Goal: Transaction & Acquisition: Purchase product/service

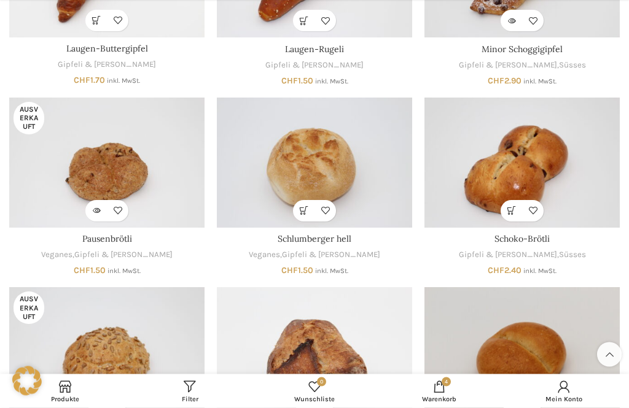
scroll to position [457, 0]
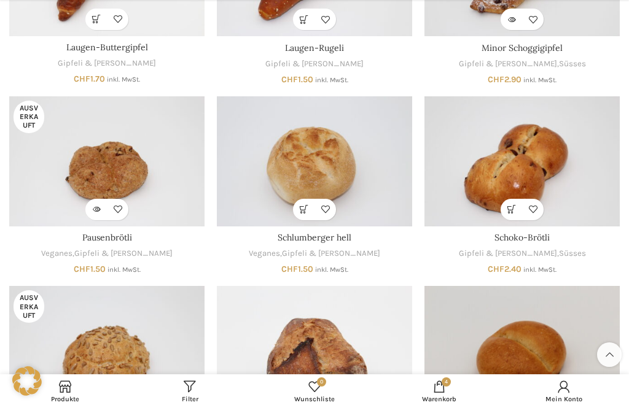
click at [61, 295] on img "Sonnenblumenkernen-Brötli" at bounding box center [106, 351] width 195 height 130
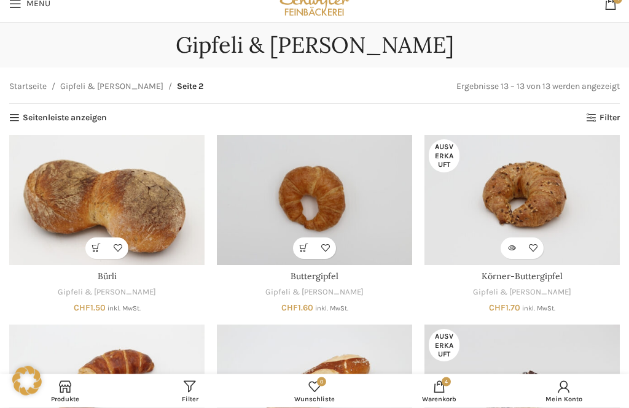
scroll to position [0, 0]
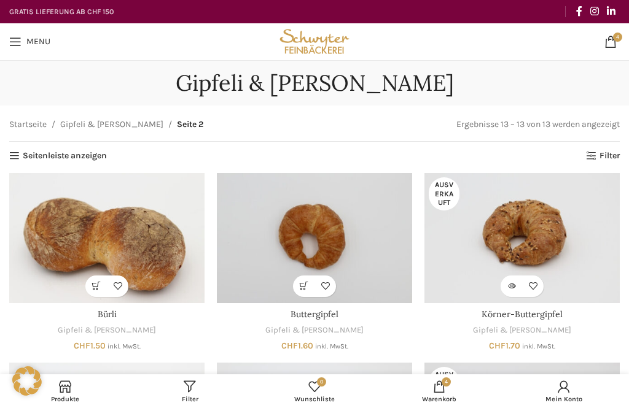
click at [18, 39] on span "Open mobile menu" at bounding box center [15, 42] width 12 height 12
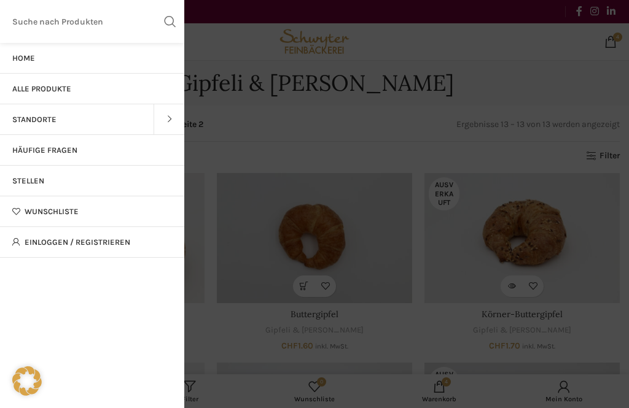
click at [34, 218] on link "Wunschliste" at bounding box center [92, 211] width 184 height 31
click at [26, 211] on span "Wunschliste" at bounding box center [52, 212] width 54 height 10
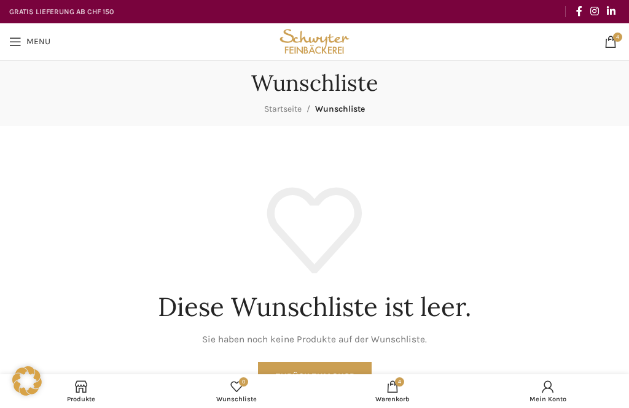
click at [77, 392] on span at bounding box center [81, 387] width 12 height 12
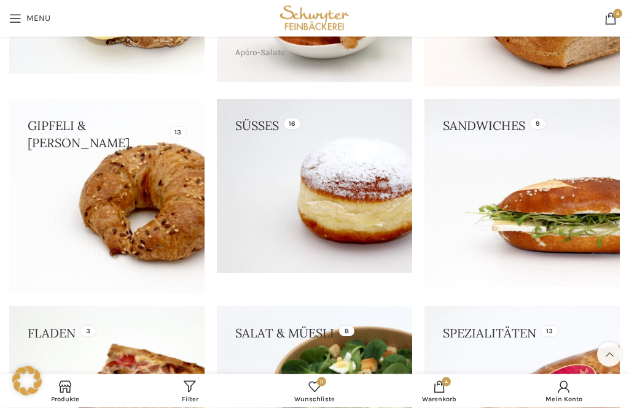
scroll to position [293, 0]
click at [105, 228] on link at bounding box center [106, 196] width 195 height 195
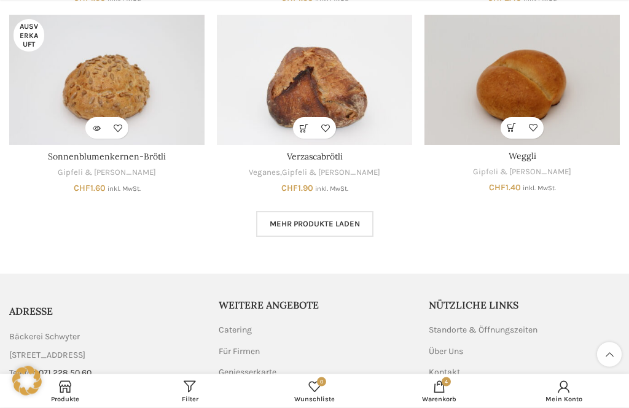
scroll to position [736, 0]
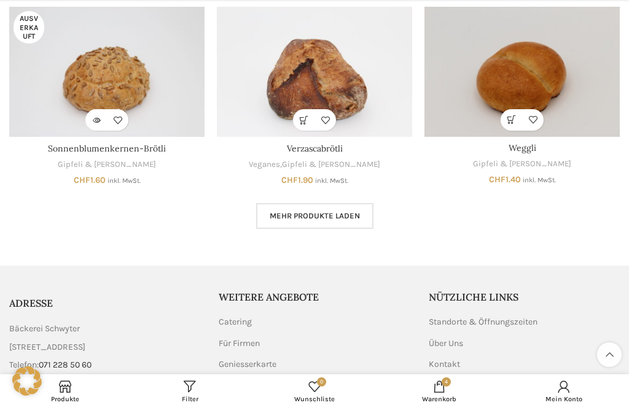
click at [292, 211] on span "Mehr Produkte laden" at bounding box center [314, 216] width 90 height 10
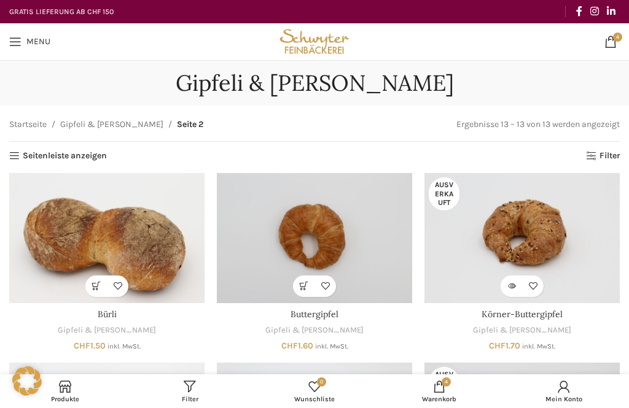
click at [611, 36] on span "4 items" at bounding box center [610, 42] width 12 height 12
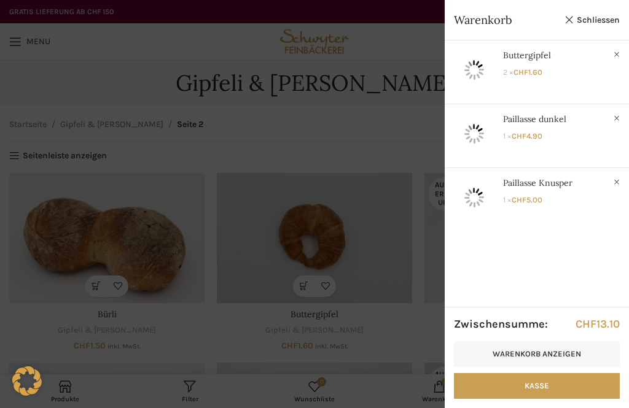
click at [512, 354] on link "Warenkorb anzeigen" at bounding box center [537, 354] width 166 height 26
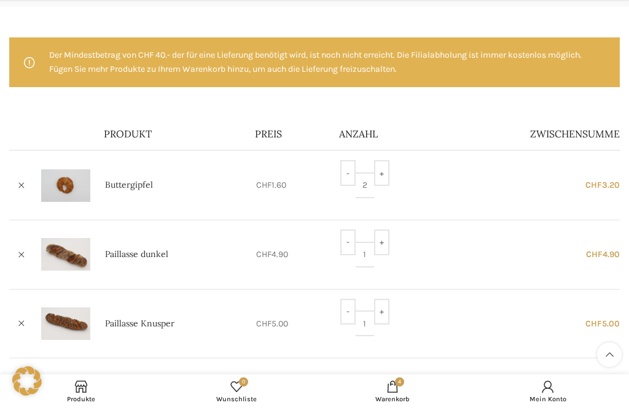
scroll to position [180, 0]
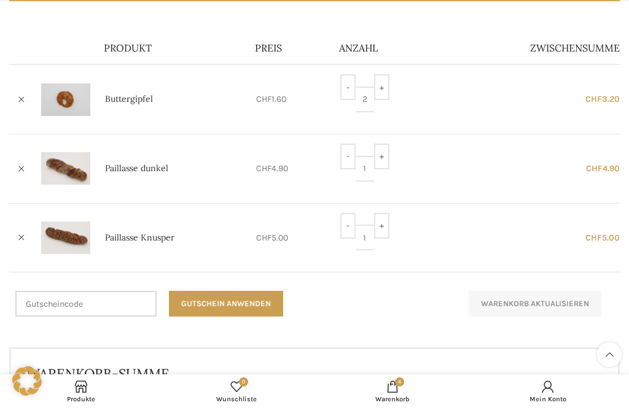
click at [17, 297] on input "Gutschein:" at bounding box center [85, 304] width 141 height 26
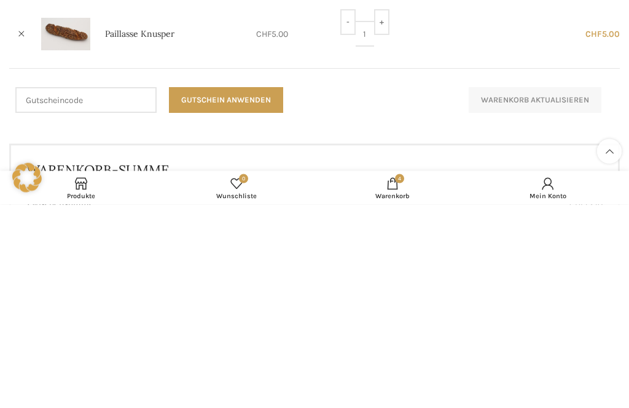
click at [214, 365] on h2 "Warenkorb-Summe" at bounding box center [314, 374] width 576 height 19
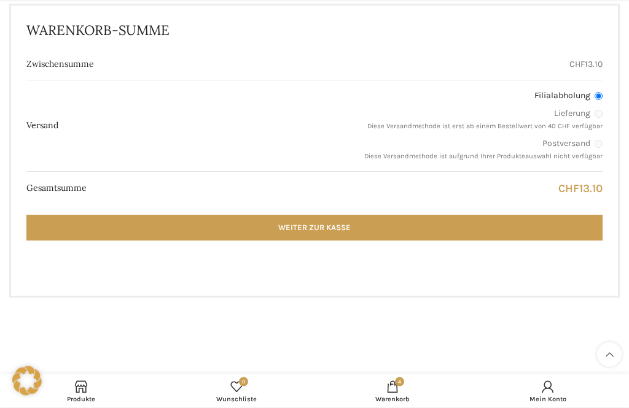
scroll to position [524, 0]
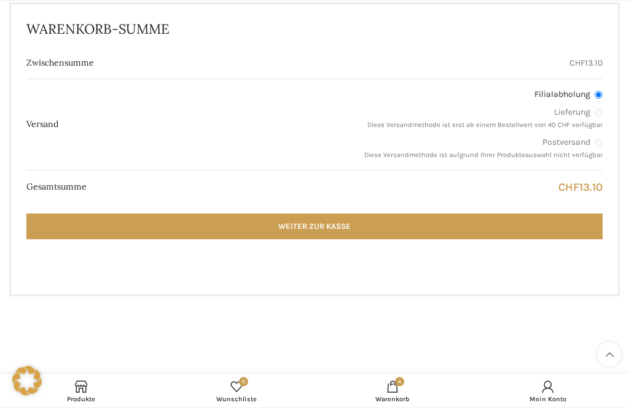
click at [78, 405] on link "Produkte" at bounding box center [81, 392] width 156 height 28
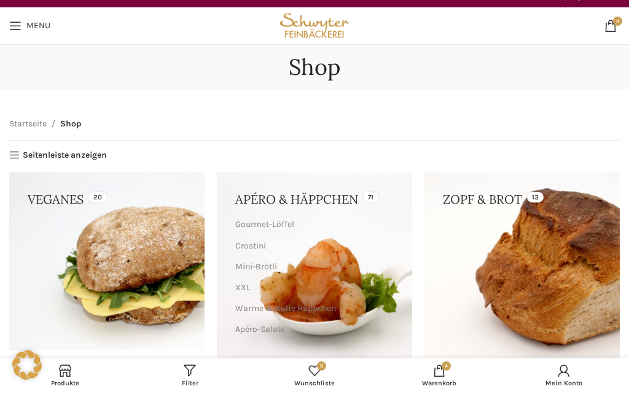
scroll to position [16, 0]
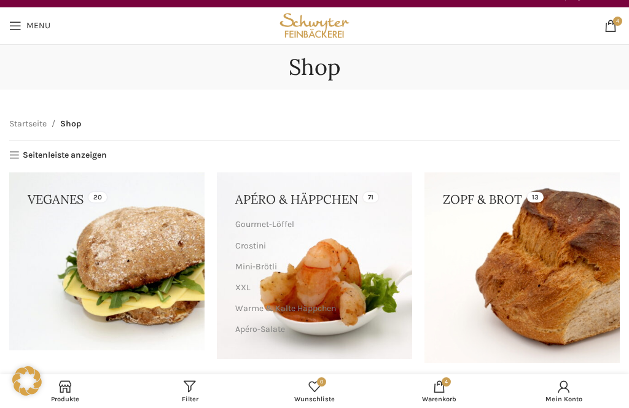
click at [112, 277] on link at bounding box center [106, 260] width 195 height 177
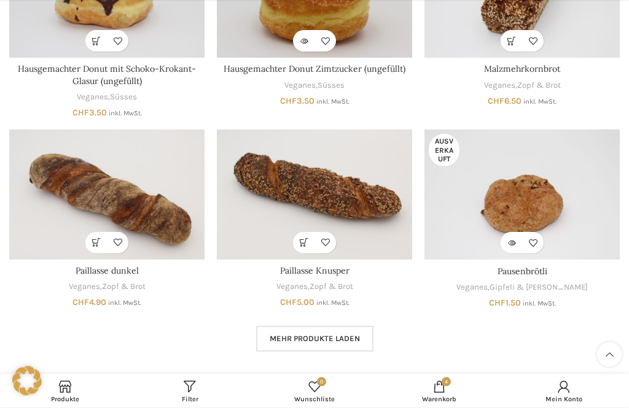
scroll to position [640, 0]
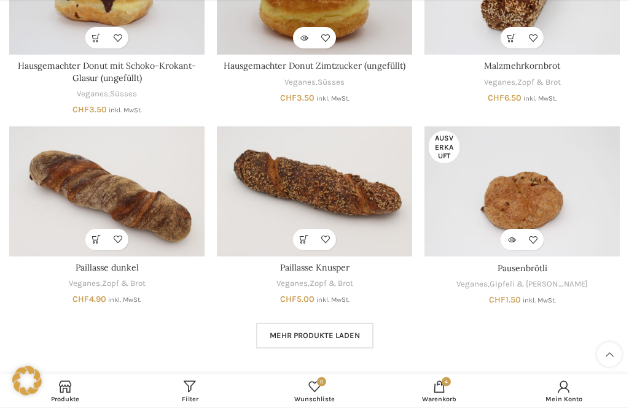
click at [278, 336] on link "Mehr Produkte laden" at bounding box center [314, 336] width 117 height 26
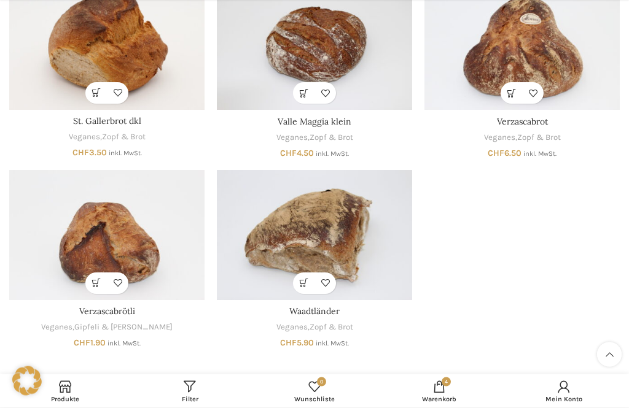
scroll to position [1169, 0]
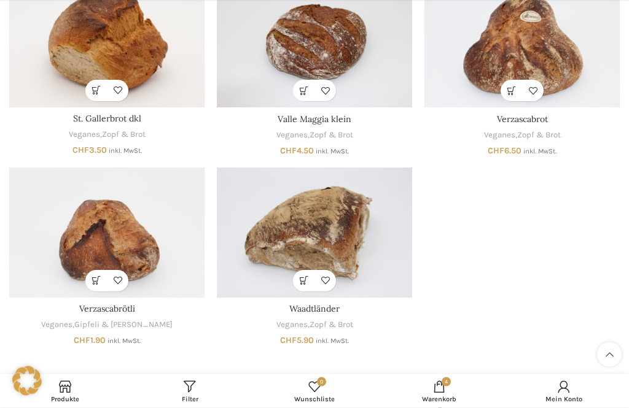
click at [294, 320] on link "Veganes" at bounding box center [291, 326] width 31 height 12
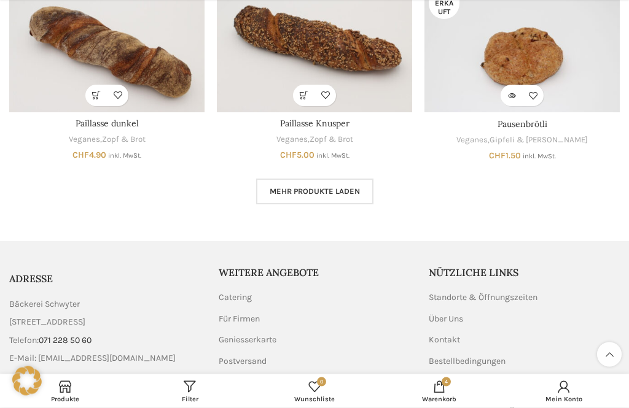
scroll to position [787, 0]
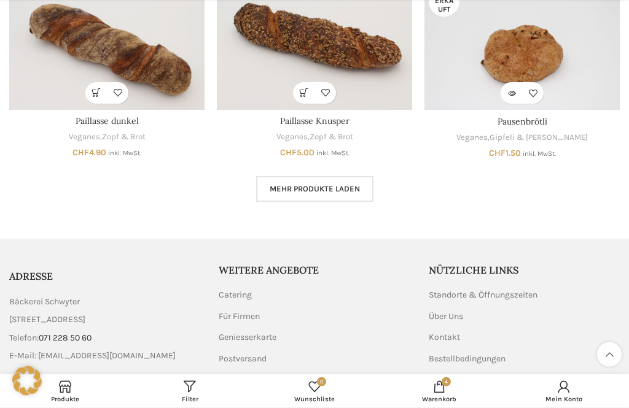
click at [281, 185] on span "Mehr Produkte laden" at bounding box center [314, 190] width 90 height 10
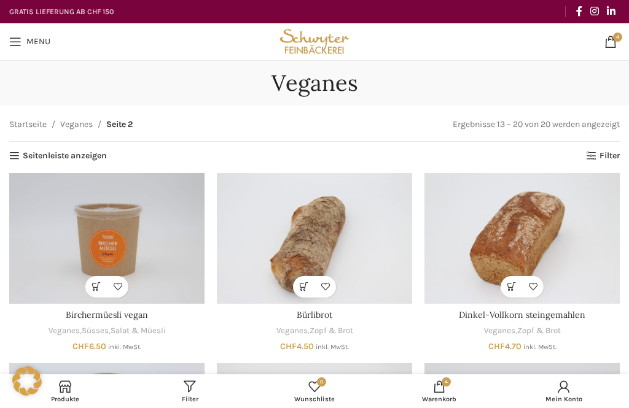
click at [45, 155] on link "Seitenleiste anzeigen" at bounding box center [58, 156] width 98 height 10
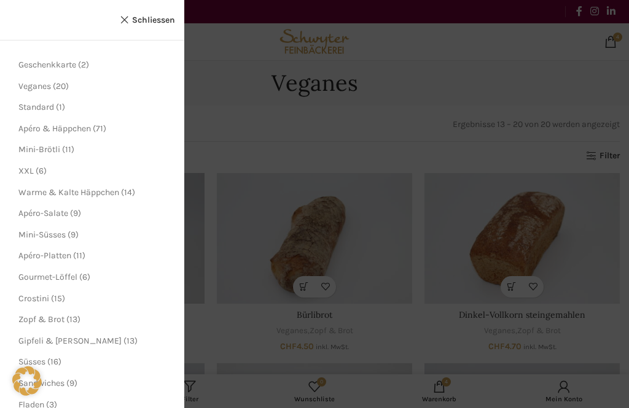
click at [30, 108] on span "Standard" at bounding box center [36, 107] width 36 height 10
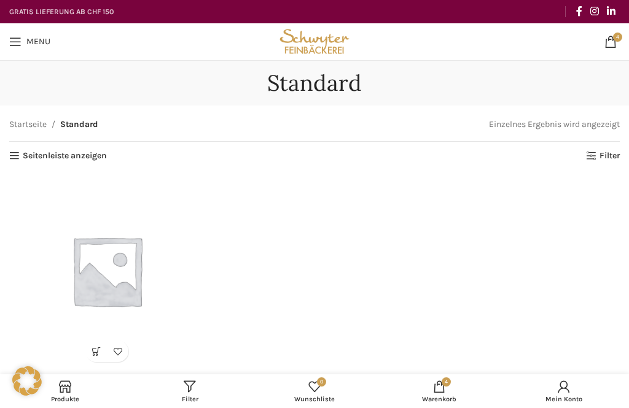
click at [14, 37] on span "Open mobile menu" at bounding box center [15, 42] width 12 height 12
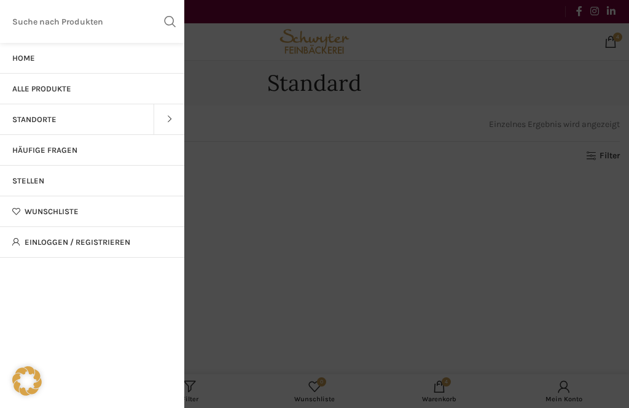
click at [30, 144] on link "Häufige Fragen" at bounding box center [92, 150] width 184 height 31
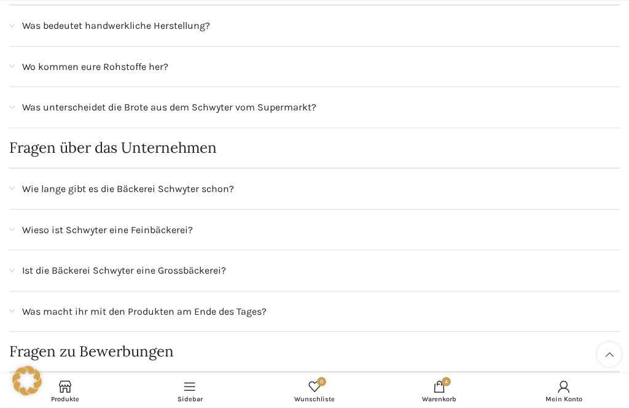
scroll to position [792, 0]
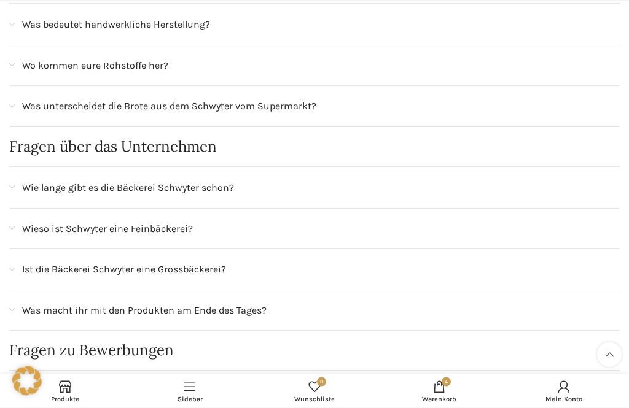
click at [42, 268] on span "Ist die Bäckerei Schwyter eine Grossbäckerei?" at bounding box center [124, 270] width 204 height 16
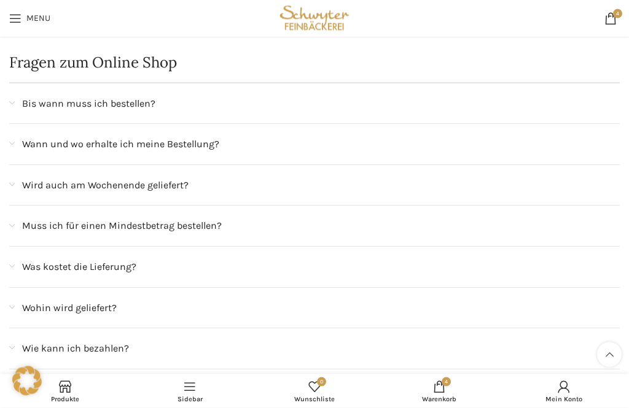
scroll to position [0, 0]
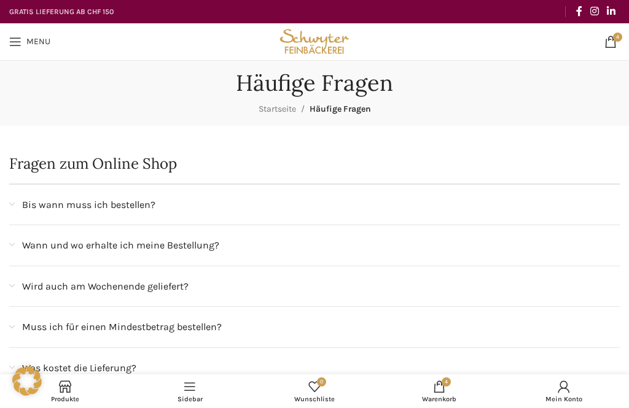
click at [14, 44] on span "Open mobile menu" at bounding box center [15, 42] width 12 height 12
click at [17, 42] on span "Open mobile menu" at bounding box center [15, 42] width 12 height 12
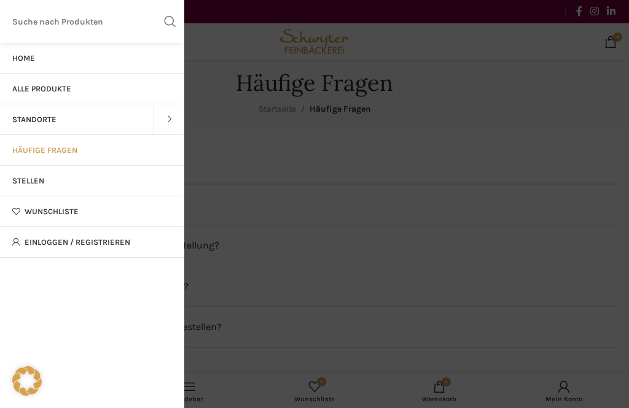
click at [167, 123] on span at bounding box center [168, 119] width 31 height 31
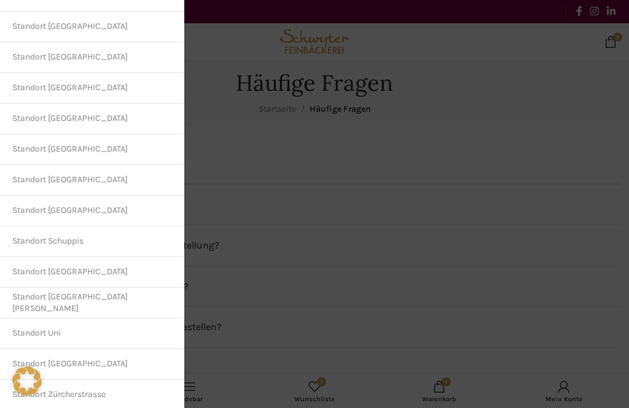
scroll to position [278, 0]
click at [34, 187] on link "Standort [GEOGRAPHIC_DATA]" at bounding box center [92, 179] width 184 height 31
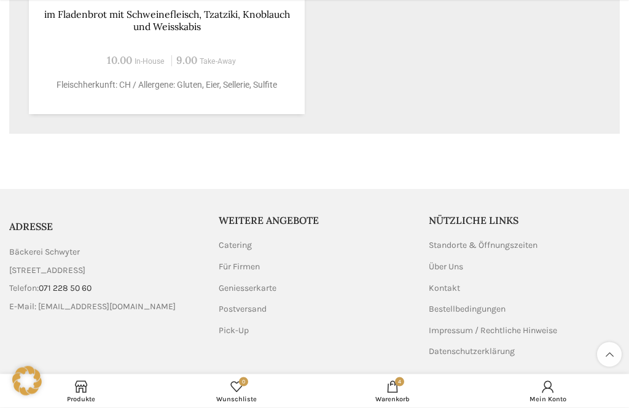
scroll to position [939, 0]
click at [428, 251] on link "Standorte & Öffnungszeiten" at bounding box center [483, 245] width 110 height 12
click at [454, 239] on link "Standorte & Öffnungszeiten" at bounding box center [483, 245] width 110 height 12
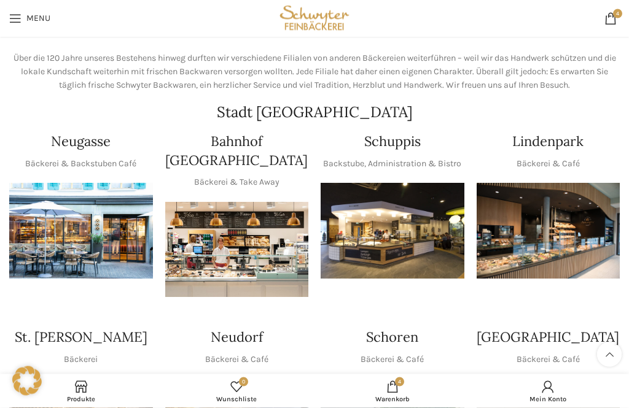
scroll to position [105, 0]
click at [63, 163] on p "Bäckerei & Backstuben Café" at bounding box center [80, 164] width 111 height 14
click at [60, 230] on img "1 / 1" at bounding box center [81, 231] width 144 height 96
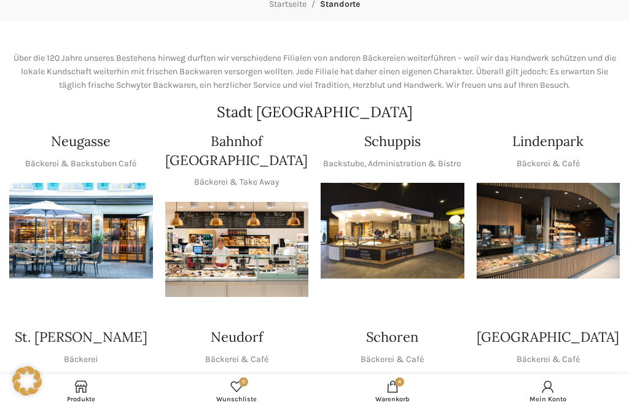
scroll to position [144, 0]
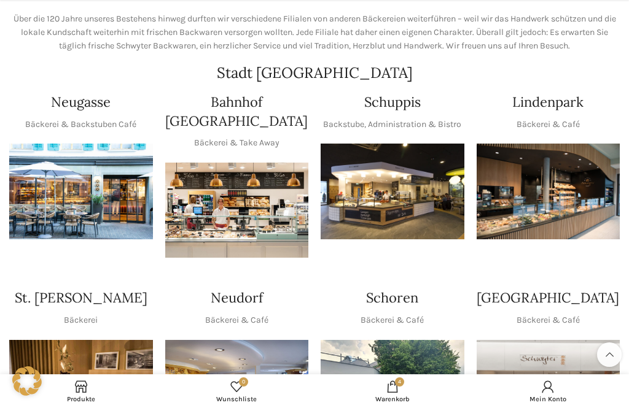
click at [373, 200] on img "1 / 1" at bounding box center [392, 192] width 144 height 96
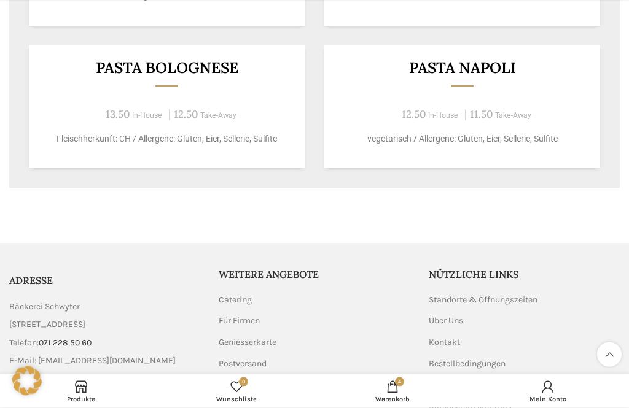
scroll to position [1223, 0]
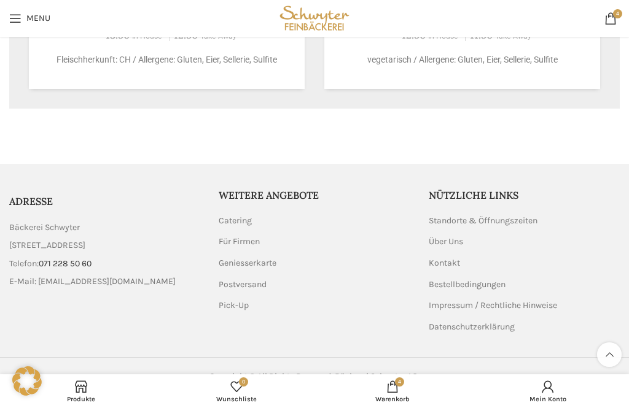
click at [76, 393] on span at bounding box center [81, 387] width 12 height 12
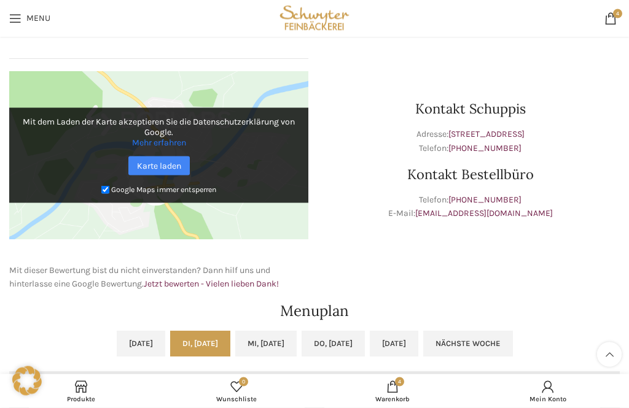
scroll to position [265, 0]
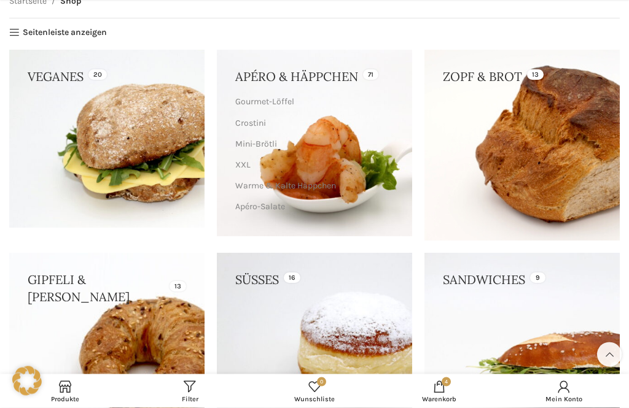
scroll to position [139, 0]
click at [500, 139] on link at bounding box center [521, 145] width 195 height 190
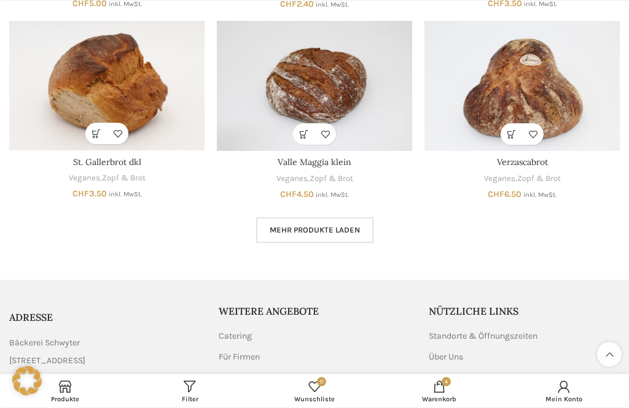
scroll to position [723, 0]
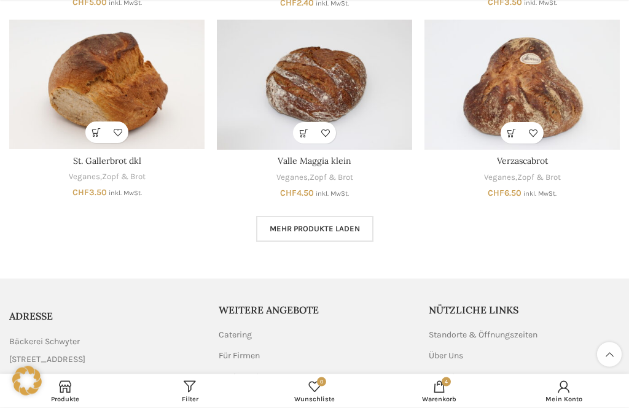
click at [293, 225] on span "Mehr Produkte laden" at bounding box center [314, 230] width 90 height 10
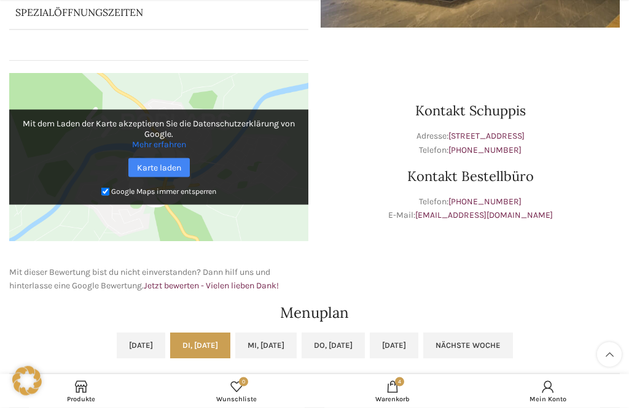
scroll to position [264, 0]
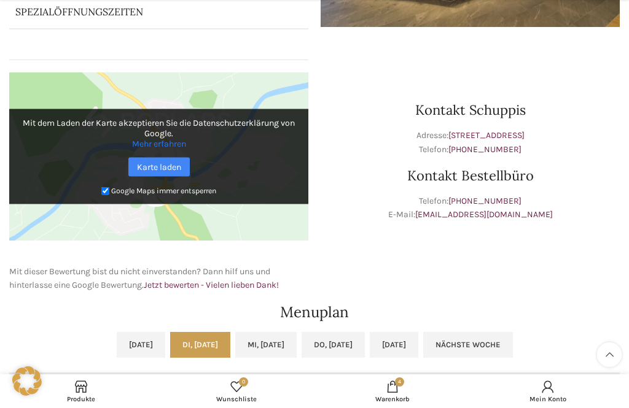
click at [253, 405] on link "0 Wunschliste" at bounding box center [237, 392] width 156 height 28
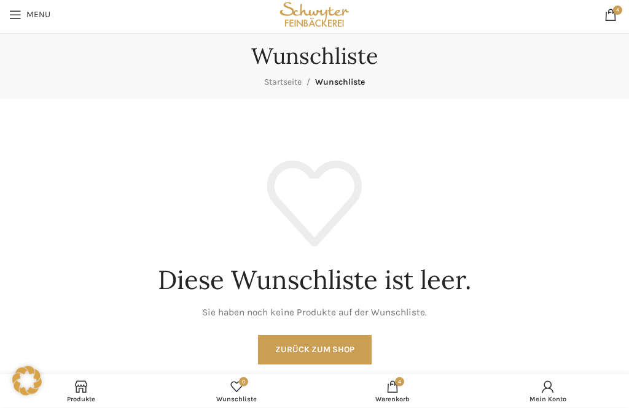
scroll to position [26, 0]
click at [289, 86] on link "Startseite" at bounding box center [282, 82] width 37 height 10
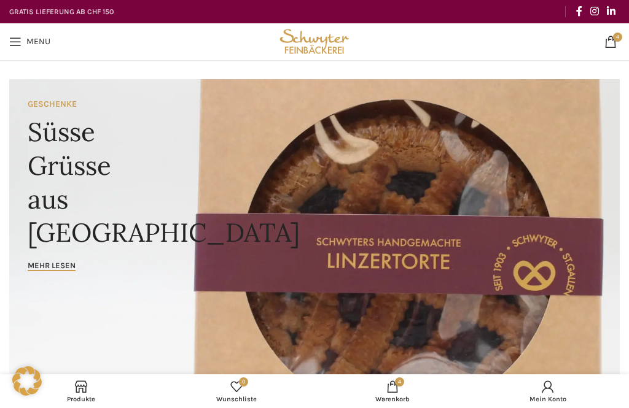
click at [29, 47] on link "Menu" at bounding box center [29, 41] width 53 height 25
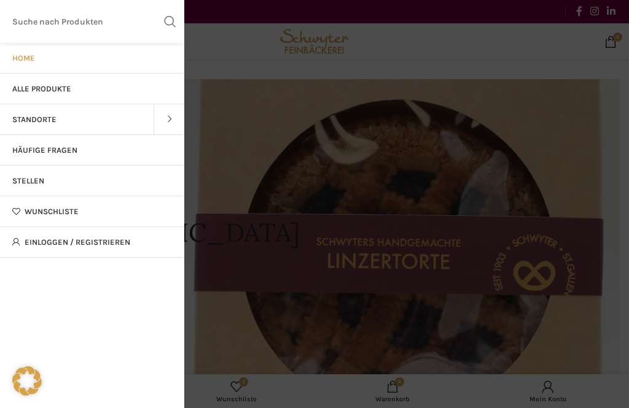
click at [176, 128] on span at bounding box center [168, 119] width 31 height 31
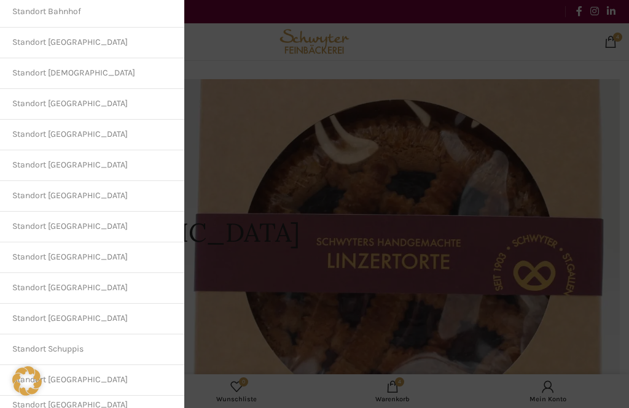
scroll to position [171, 0]
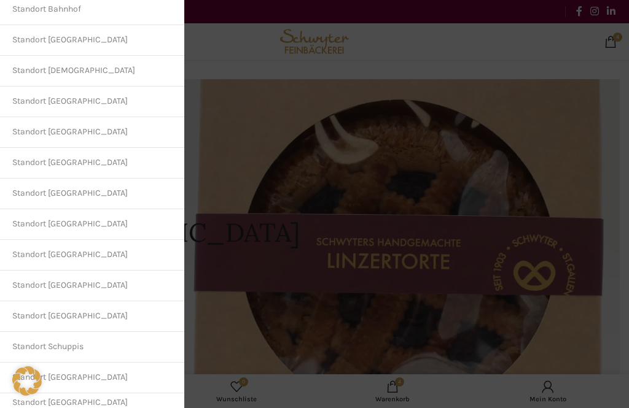
click at [141, 294] on link "Standort [GEOGRAPHIC_DATA]" at bounding box center [92, 286] width 184 height 31
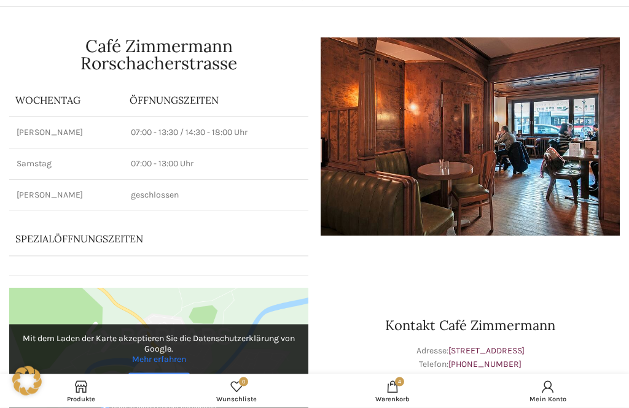
scroll to position [104, 0]
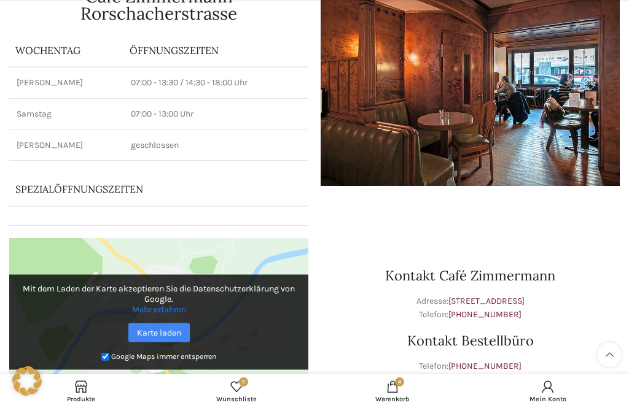
click at [28, 396] on icon at bounding box center [26, 380] width 29 height 29
checkbox input "false"
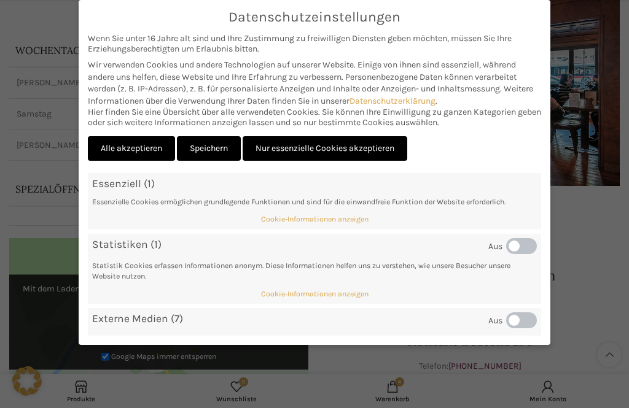
click at [594, 367] on div "Datenschutzeinstellungen Wir benötigen Ihre Zustimmung, bevor Sie unsere Websit…" at bounding box center [314, 204] width 629 height 408
click at [347, 147] on link "Nur essenzielle Cookies akzeptieren" at bounding box center [324, 148] width 165 height 25
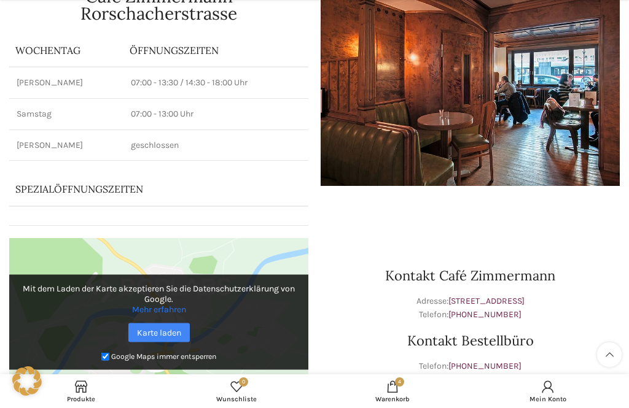
click at [93, 403] on span "Produkte" at bounding box center [81, 399] width 144 height 8
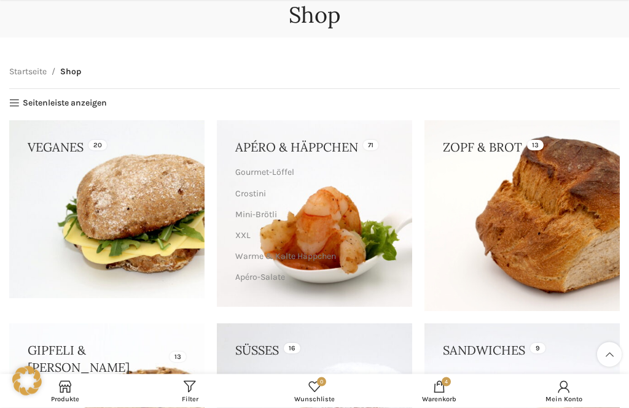
scroll to position [68, 0]
click at [562, 217] on link at bounding box center [521, 215] width 195 height 190
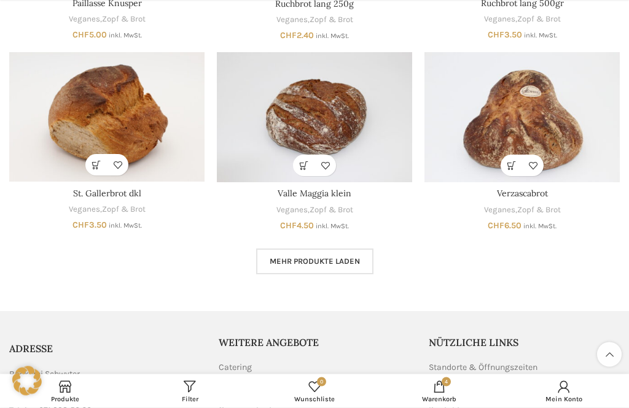
scroll to position [691, 0]
click at [347, 257] on span "Mehr Produkte laden" at bounding box center [314, 262] width 90 height 10
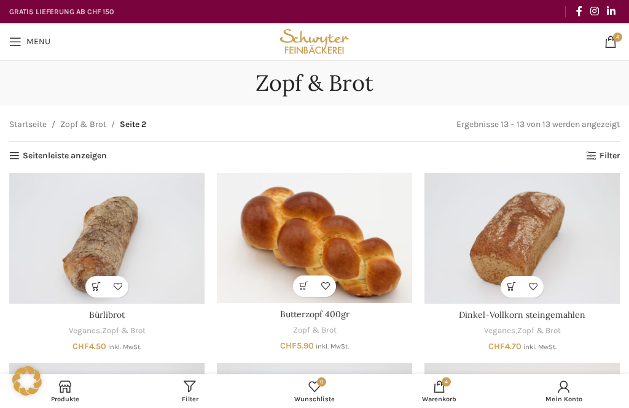
click at [600, 160] on link "Filter" at bounding box center [603, 156] width 34 height 10
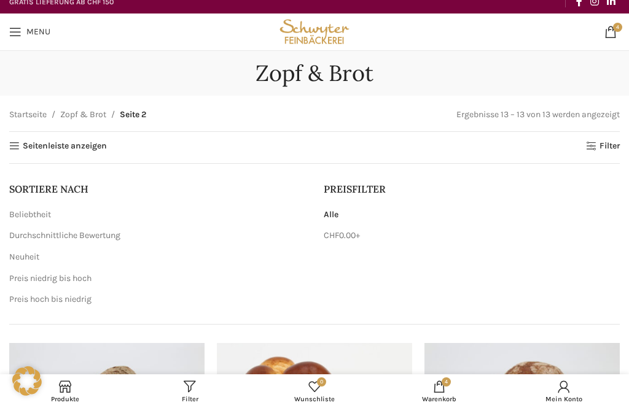
scroll to position [7, 0]
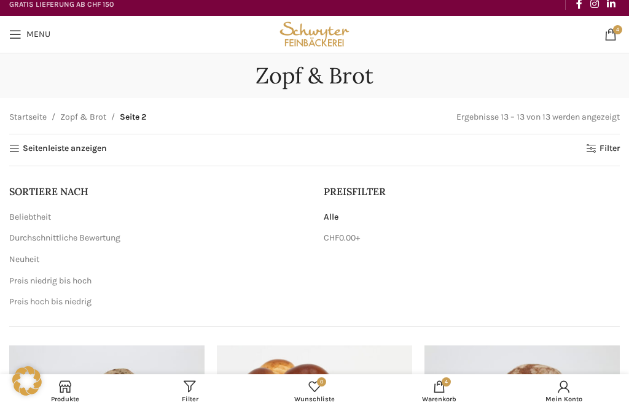
click at [45, 220] on link "Beliebtheit" at bounding box center [30, 217] width 42 height 10
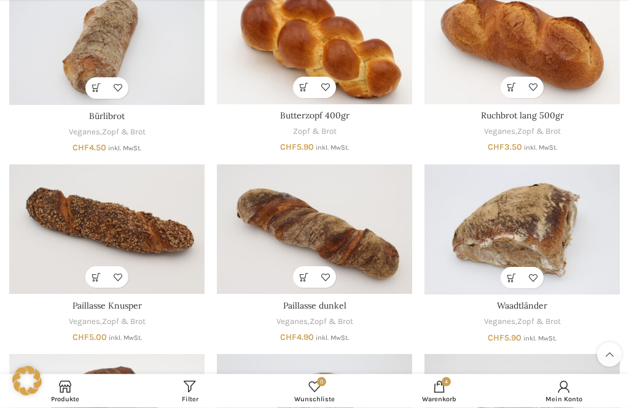
scroll to position [199, 0]
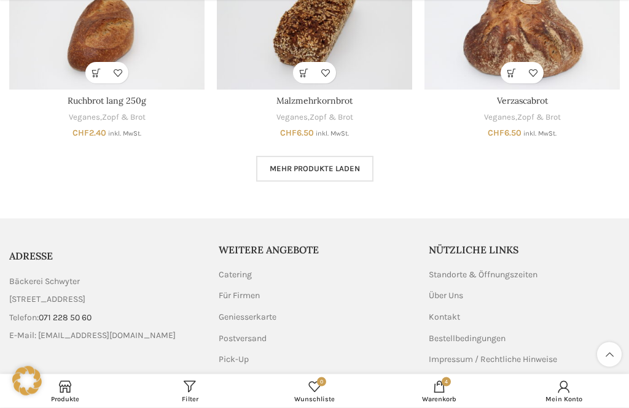
click at [325, 165] on span "Mehr Produkte laden" at bounding box center [314, 170] width 90 height 10
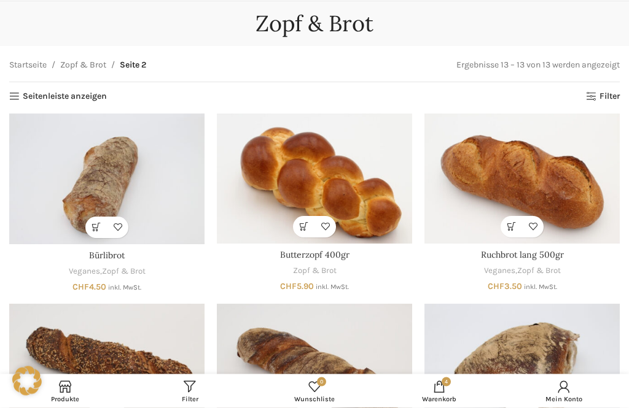
scroll to position [74, 0]
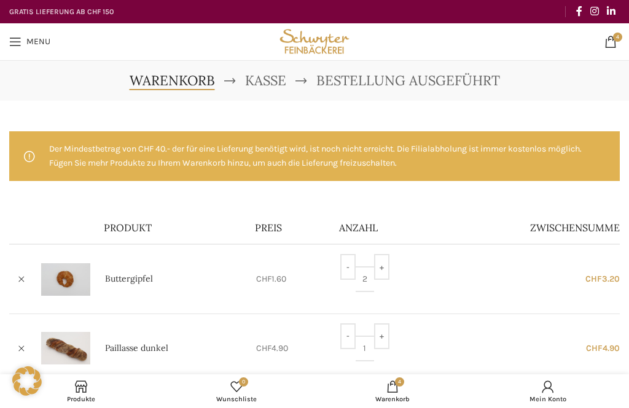
click at [85, 399] on span "Produkte" at bounding box center [81, 399] width 144 height 8
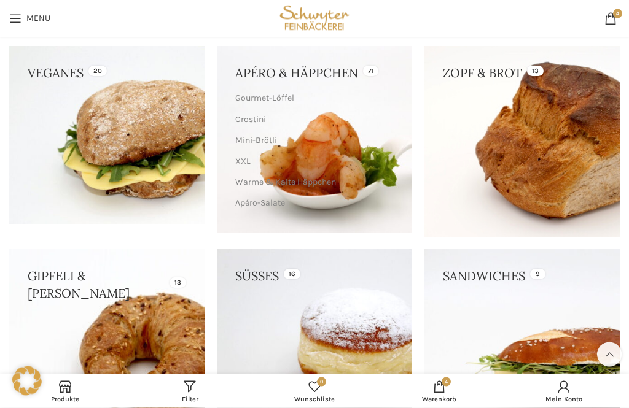
scroll to position [138, 0]
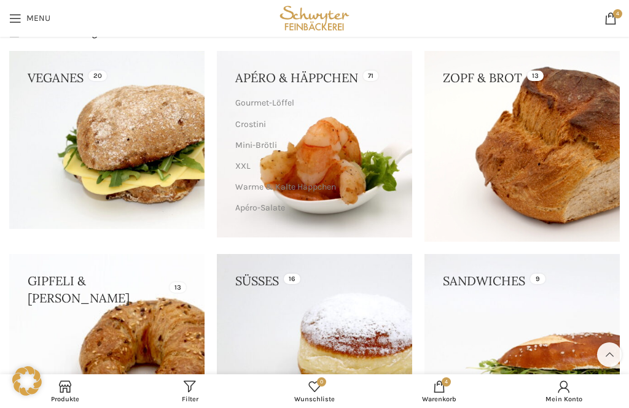
click at [523, 181] on link at bounding box center [521, 146] width 195 height 190
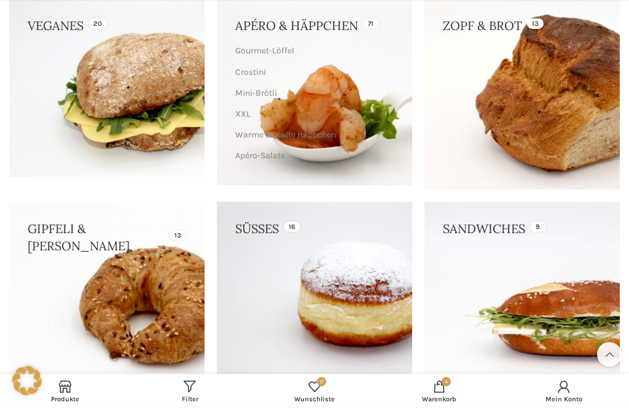
scroll to position [190, 0]
click at [155, 301] on link at bounding box center [106, 299] width 195 height 195
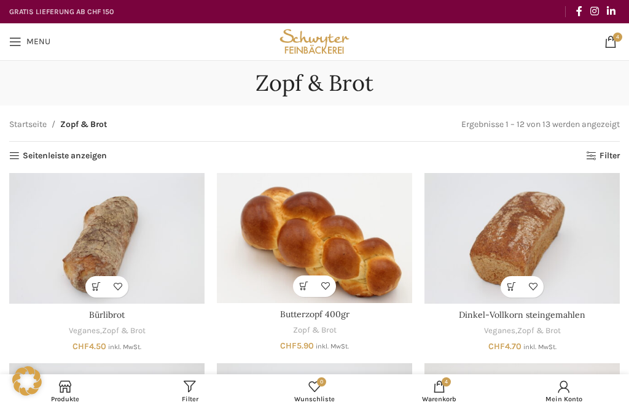
click at [603, 158] on link "Filter" at bounding box center [603, 156] width 34 height 10
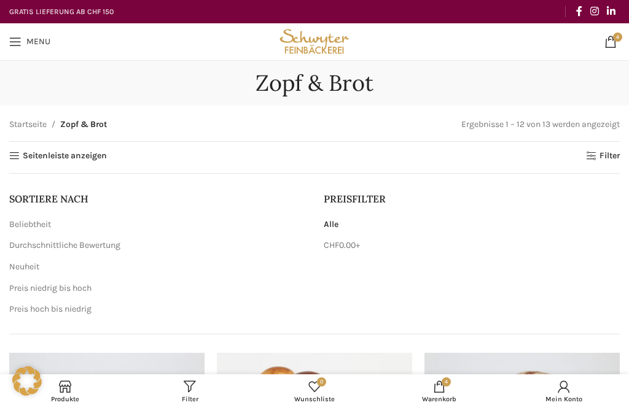
click at [42, 228] on link "Beliebtheit" at bounding box center [30, 224] width 42 height 10
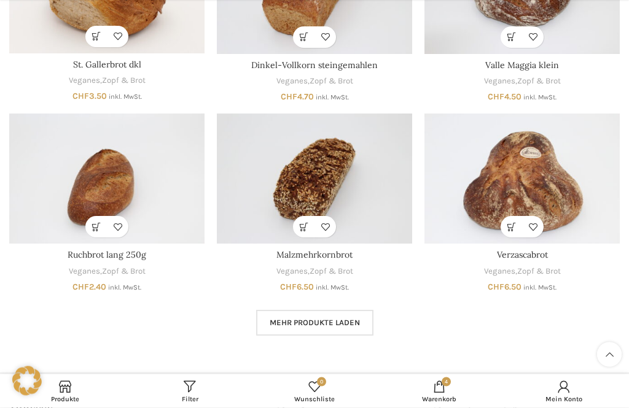
scroll to position [630, 0]
click at [346, 325] on link "Mehr Produkte laden" at bounding box center [314, 323] width 117 height 26
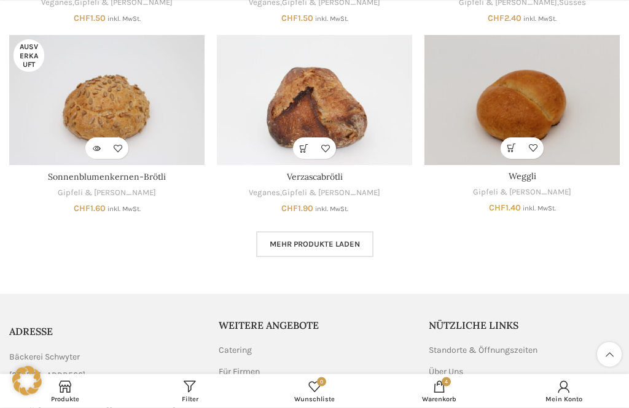
scroll to position [742, 0]
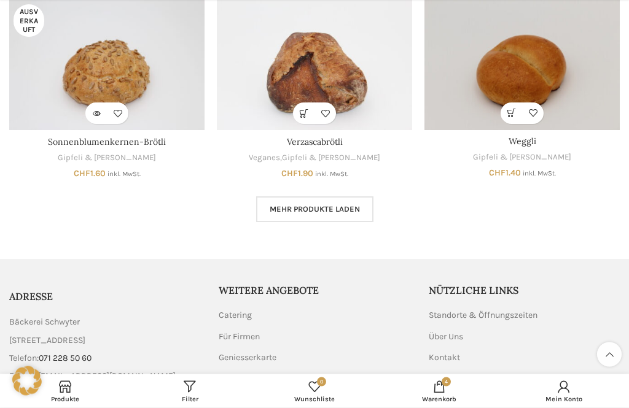
click at [323, 205] on span "Mehr Produkte laden" at bounding box center [314, 210] width 90 height 10
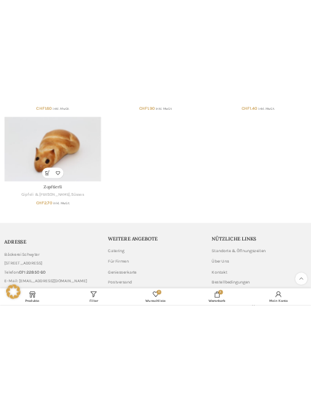
scroll to position [1317, 0]
